Goal: Task Accomplishment & Management: Use online tool/utility

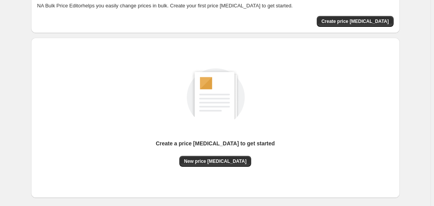
scroll to position [85, 0]
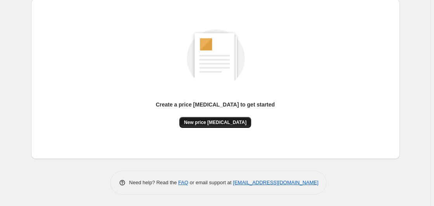
click at [219, 122] on span "New price [MEDICAL_DATA]" at bounding box center [215, 122] width 63 height 6
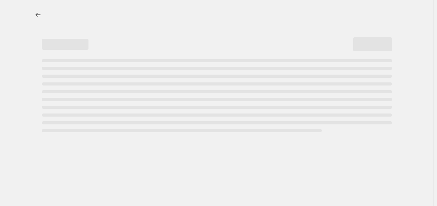
select select "percentage"
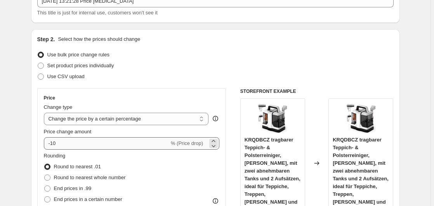
scroll to position [119, 0]
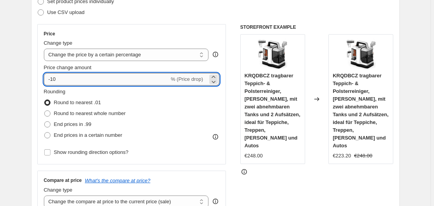
click at [84, 76] on input "-10" at bounding box center [106, 79] width 125 height 12
type input "-1"
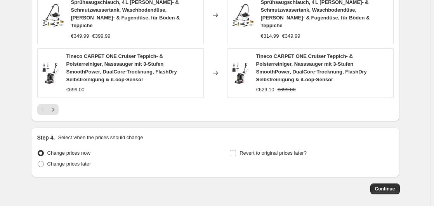
scroll to position [630, 0]
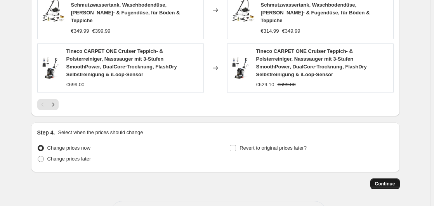
type input "-35"
click at [383, 181] on span "Continue" at bounding box center [385, 184] width 20 height 6
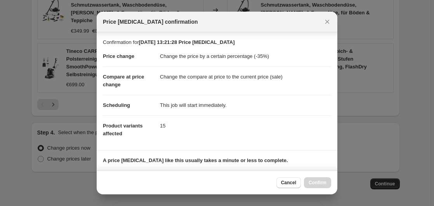
scroll to position [123, 0]
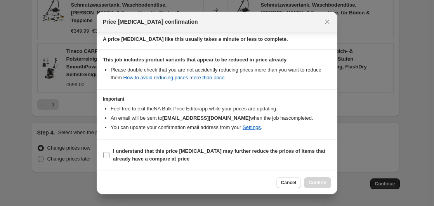
drag, startPoint x: 187, startPoint y: 140, endPoint x: 214, endPoint y: 147, distance: 27.7
click at [187, 141] on section "I understand that this price [MEDICAL_DATA] may further reduce the prices of it…" at bounding box center [217, 154] width 241 height 31
click at [206, 150] on b "I understand that this price [MEDICAL_DATA] may further reduce the prices of it…" at bounding box center [219, 155] width 212 height 14
click at [110, 152] on input "I understand that this price [MEDICAL_DATA] may further reduce the prices of it…" at bounding box center [106, 155] width 6 height 6
checkbox input "true"
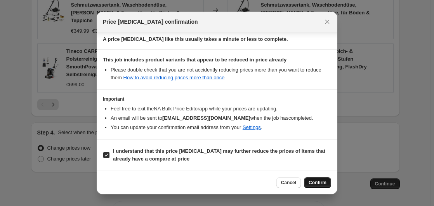
click at [318, 177] on div "Cancel Confirm" at bounding box center [217, 182] width 241 height 24
click at [315, 180] on span "Confirm" at bounding box center [318, 182] width 18 height 6
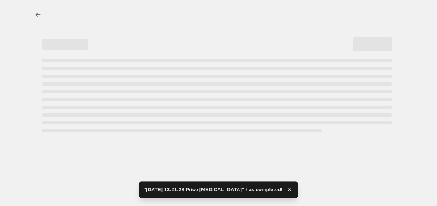
select select "percentage"
